Goal: Task Accomplishment & Management: Use online tool/utility

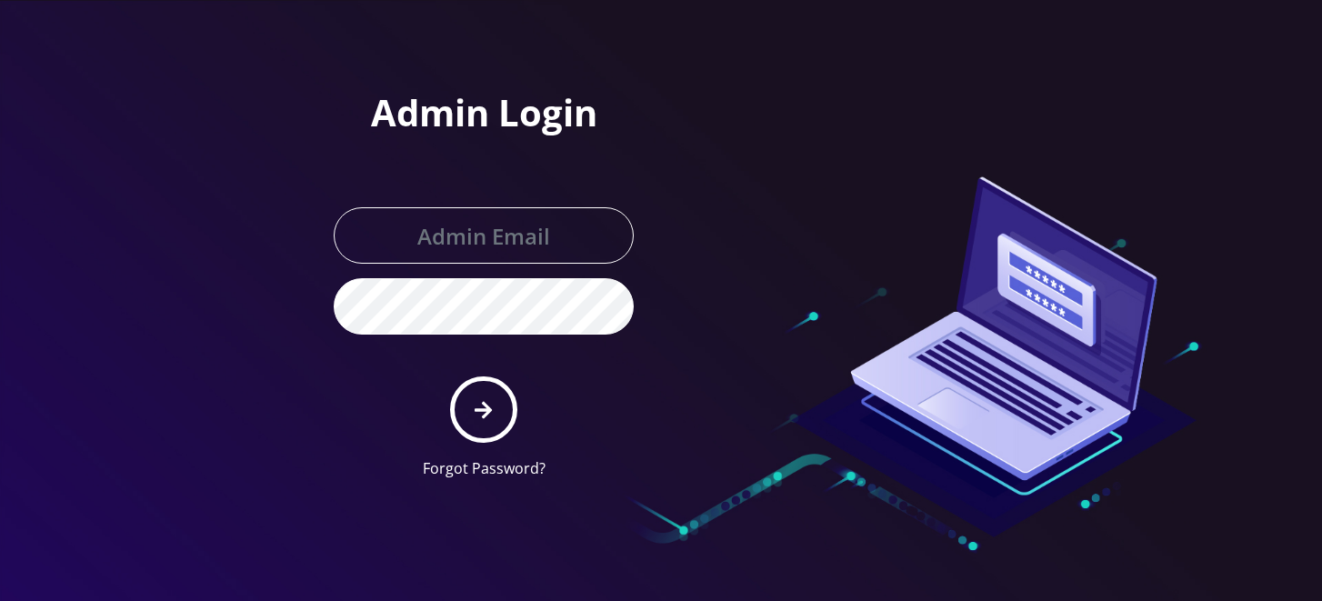
click at [527, 226] on input "text" at bounding box center [484, 235] width 300 height 56
type input "angel@teltik.com"
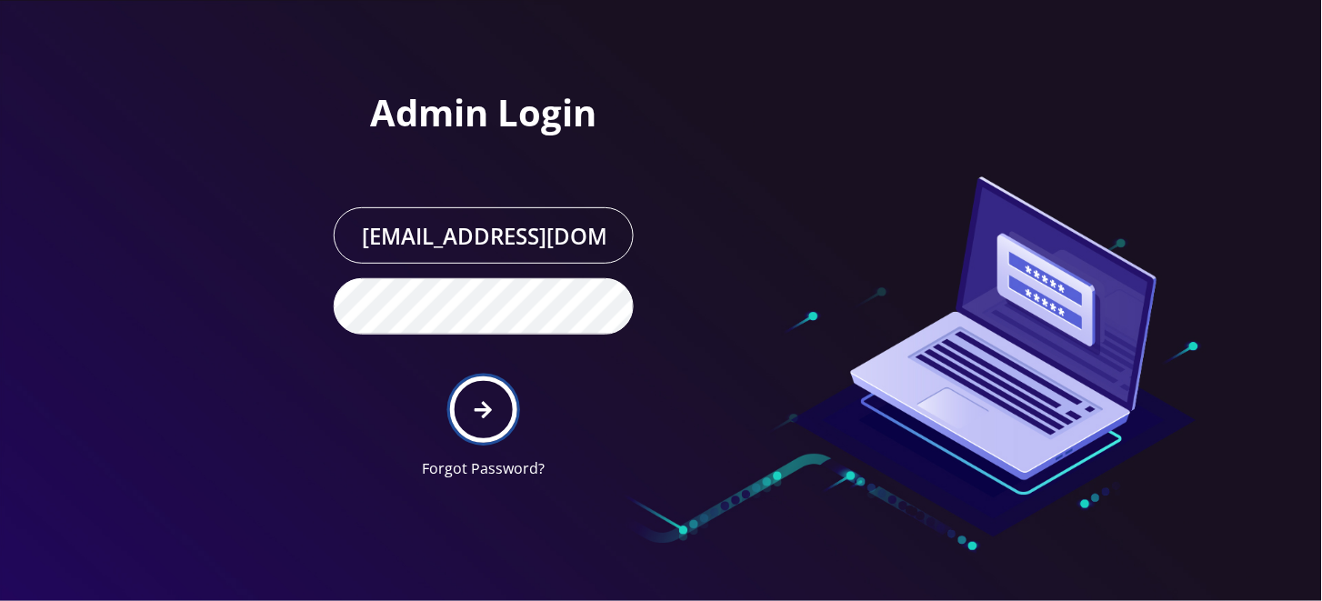
click at [473, 407] on button "submit" at bounding box center [483, 410] width 66 height 66
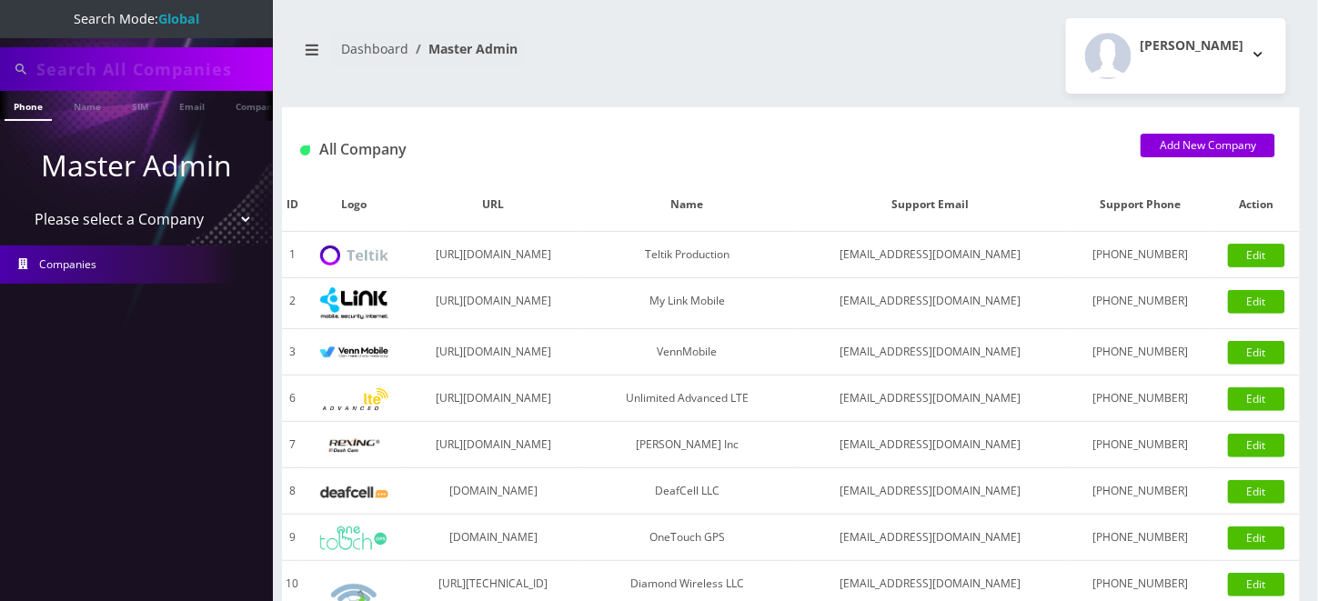
click at [100, 72] on input "text" at bounding box center [152, 69] width 232 height 35
paste input "9294606047"
type input "9294606047"
click at [32, 112] on link "Phone" at bounding box center [28, 106] width 47 height 30
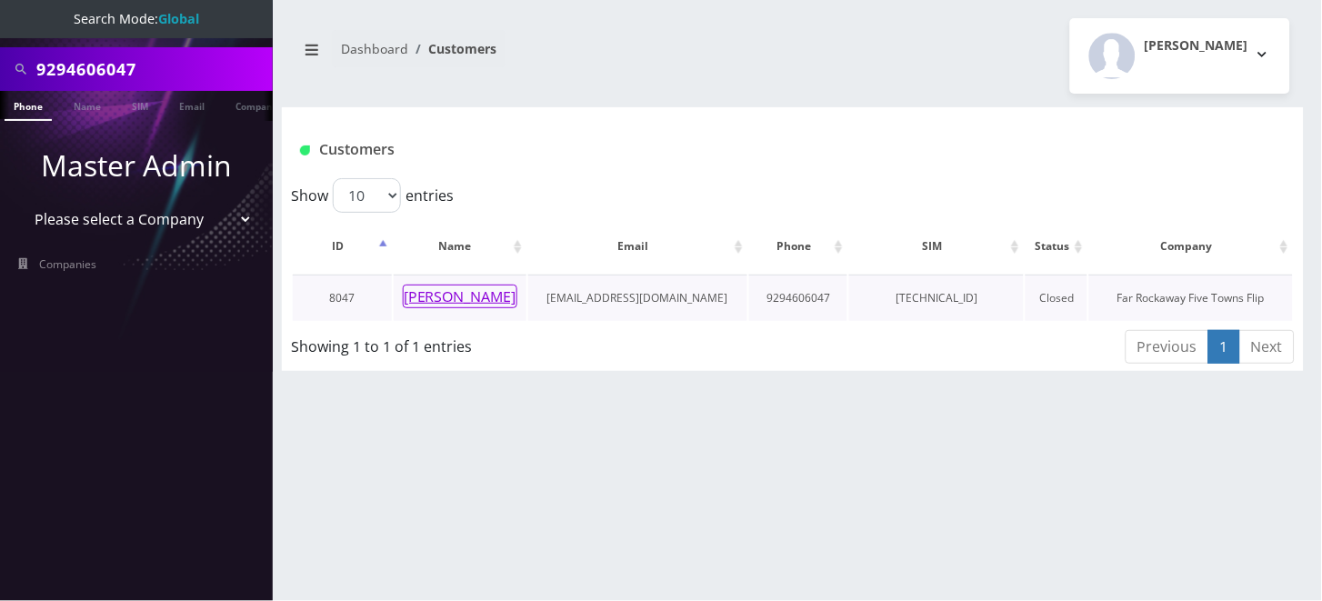
click at [458, 296] on button "Meir Kaplan" at bounding box center [460, 297] width 115 height 24
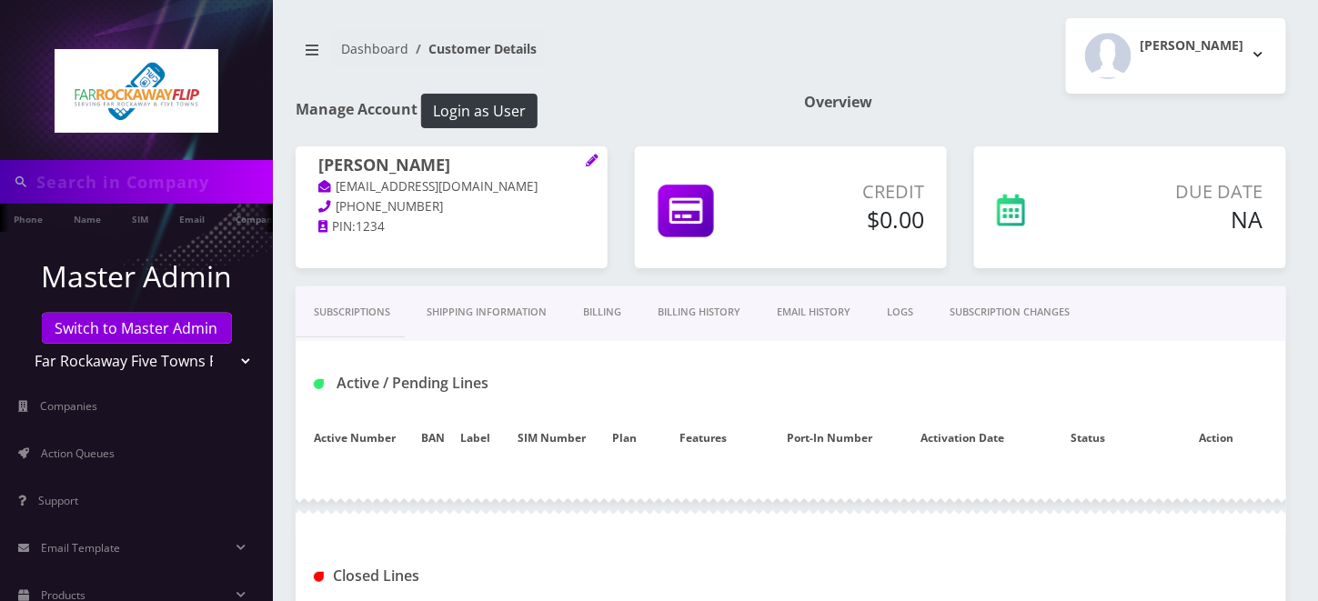
type input "9294606047"
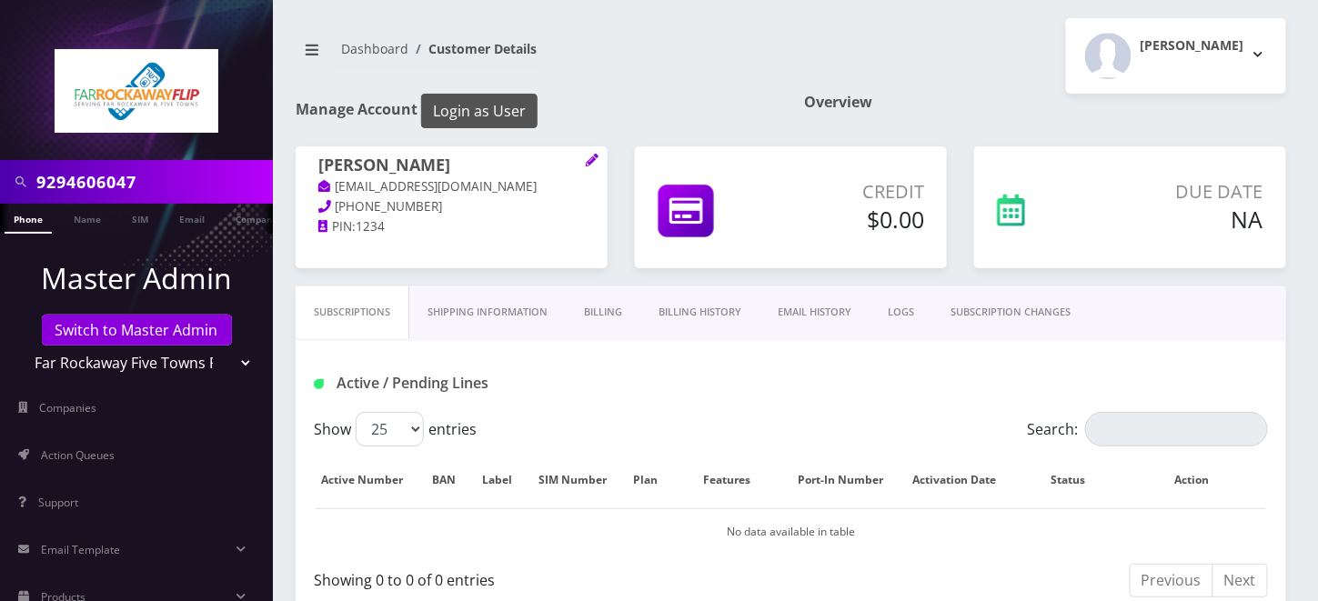
click at [497, 110] on button "Login as User" at bounding box center [479, 111] width 116 height 35
